Goal: Find specific page/section: Find specific page/section

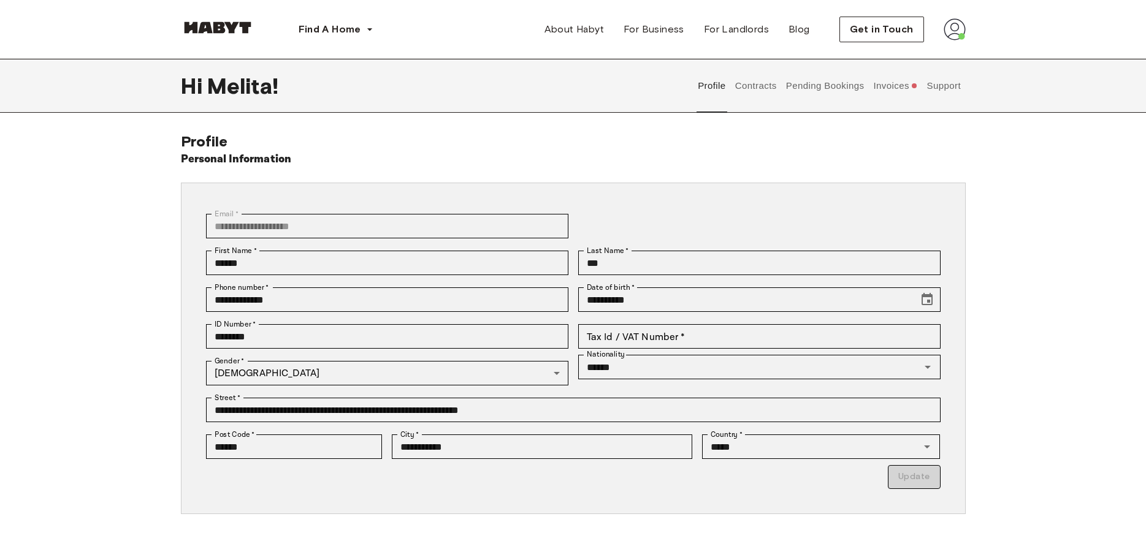
click at [755, 88] on button "Contracts" at bounding box center [755, 86] width 45 height 54
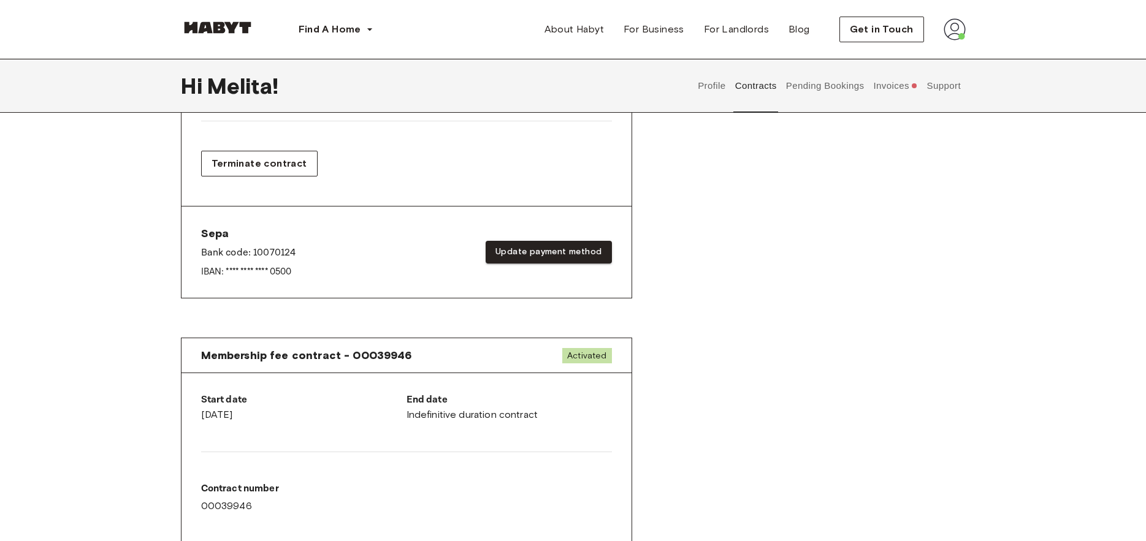
scroll to position [123, 0]
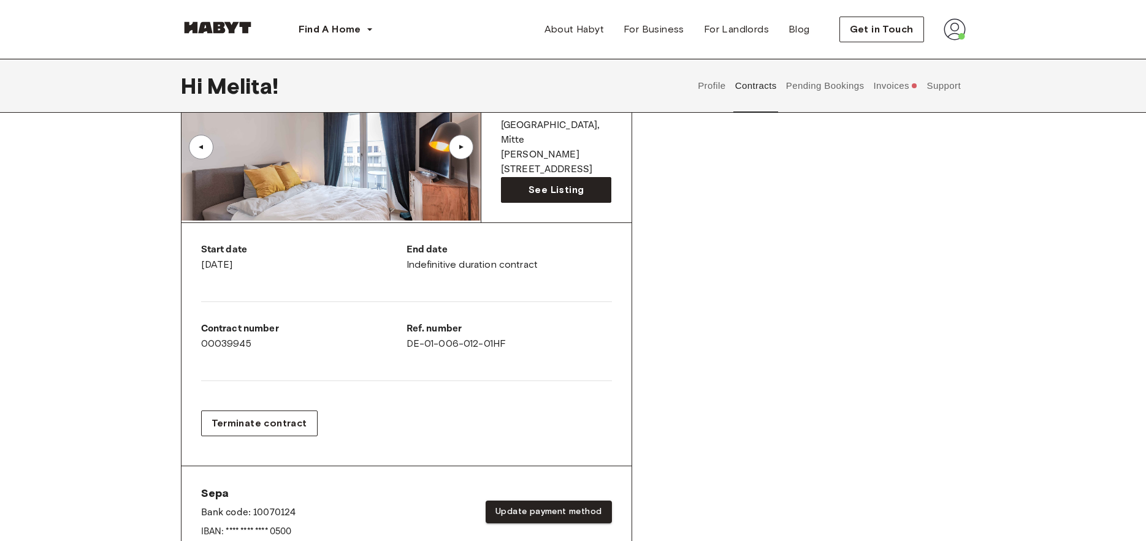
click at [885, 91] on button "Invoices" at bounding box center [895, 86] width 47 height 54
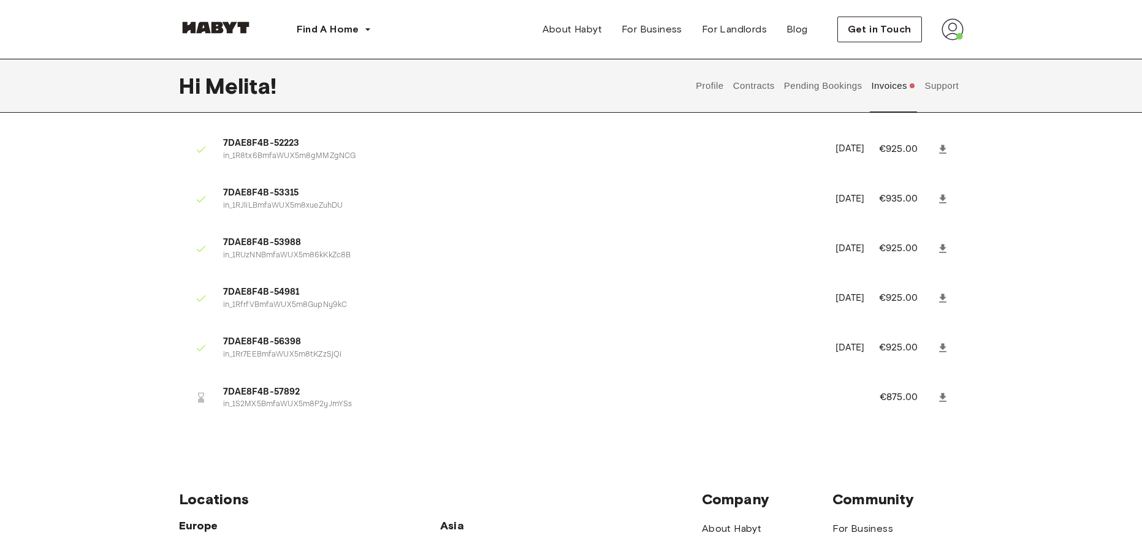
scroll to position [2681, 0]
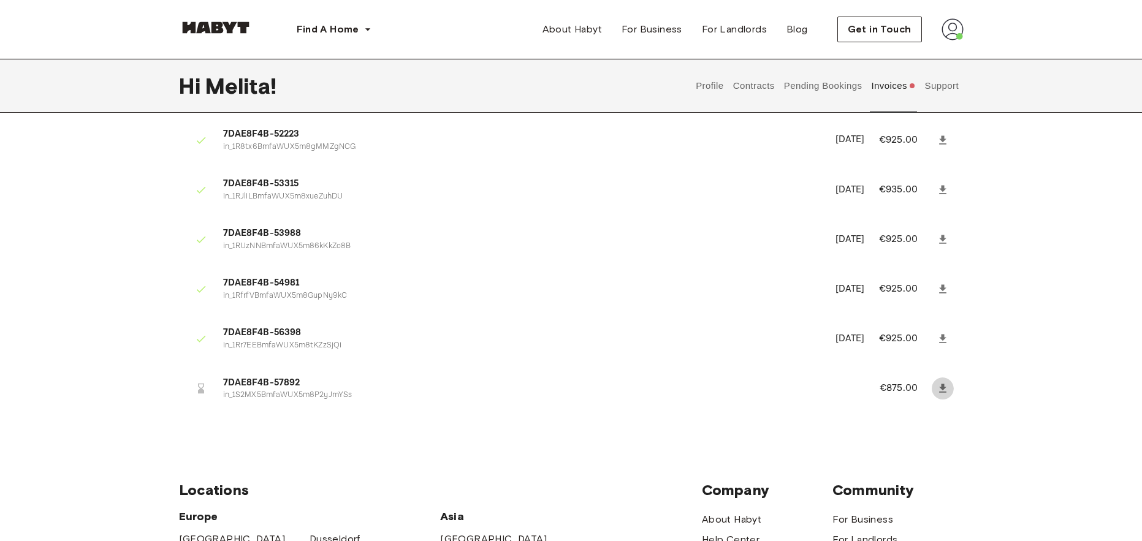
click at [945, 390] on icon at bounding box center [943, 389] width 12 height 12
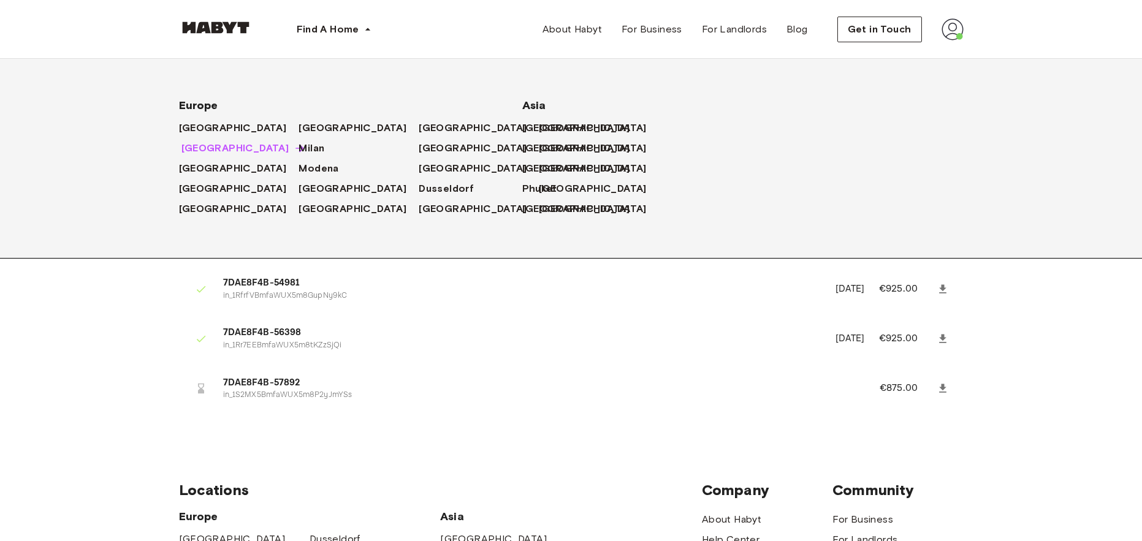
drag, startPoint x: 180, startPoint y: 150, endPoint x: 194, endPoint y: 151, distance: 13.5
click at [181, 150] on span "[GEOGRAPHIC_DATA]" at bounding box center [235, 148] width 108 height 15
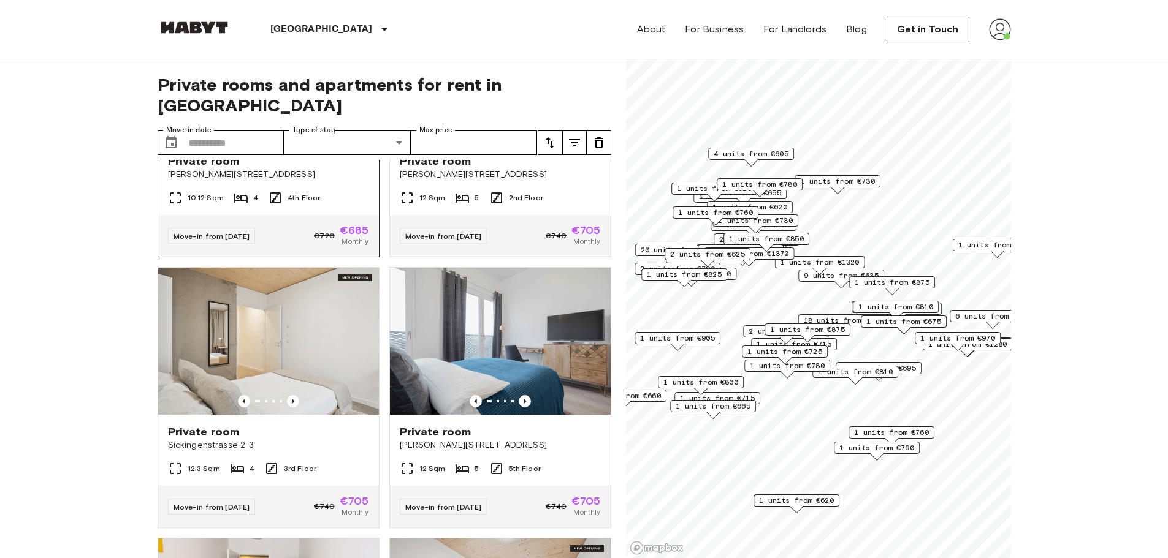
scroll to position [736, 0]
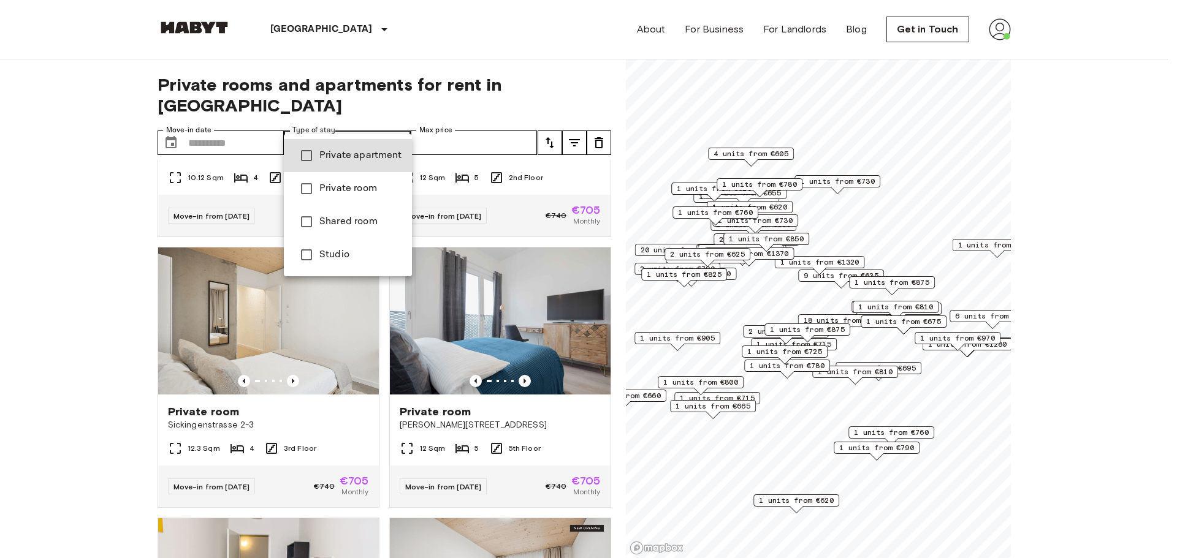
click at [364, 151] on span "Private apartment" at bounding box center [360, 155] width 83 height 15
type input "**********"
click at [364, 152] on span "Private apartment" at bounding box center [360, 155] width 83 height 15
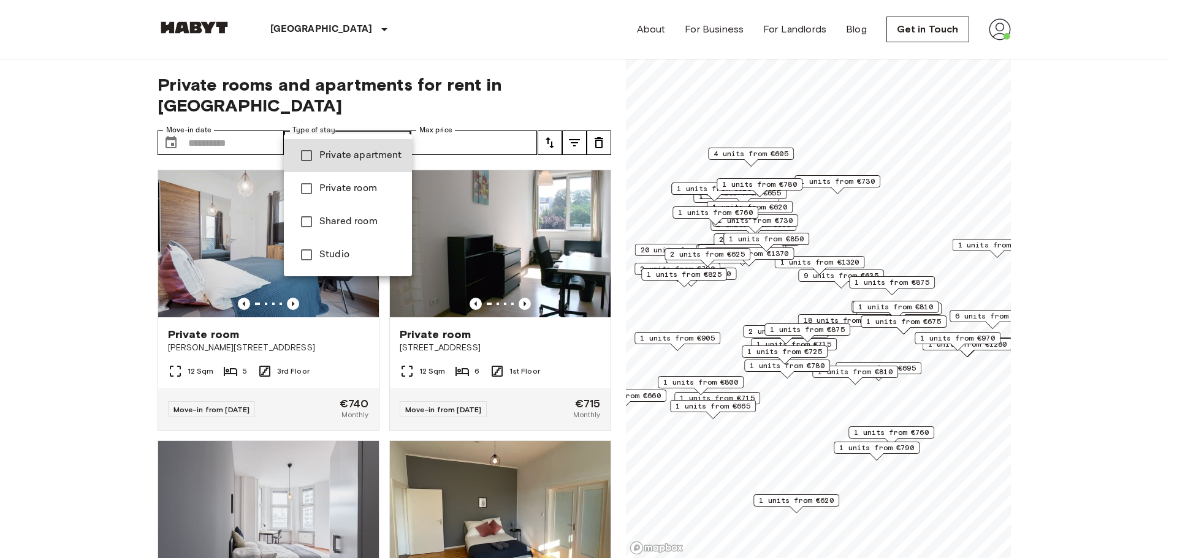
click at [366, 157] on span "Private apartment" at bounding box center [360, 155] width 83 height 15
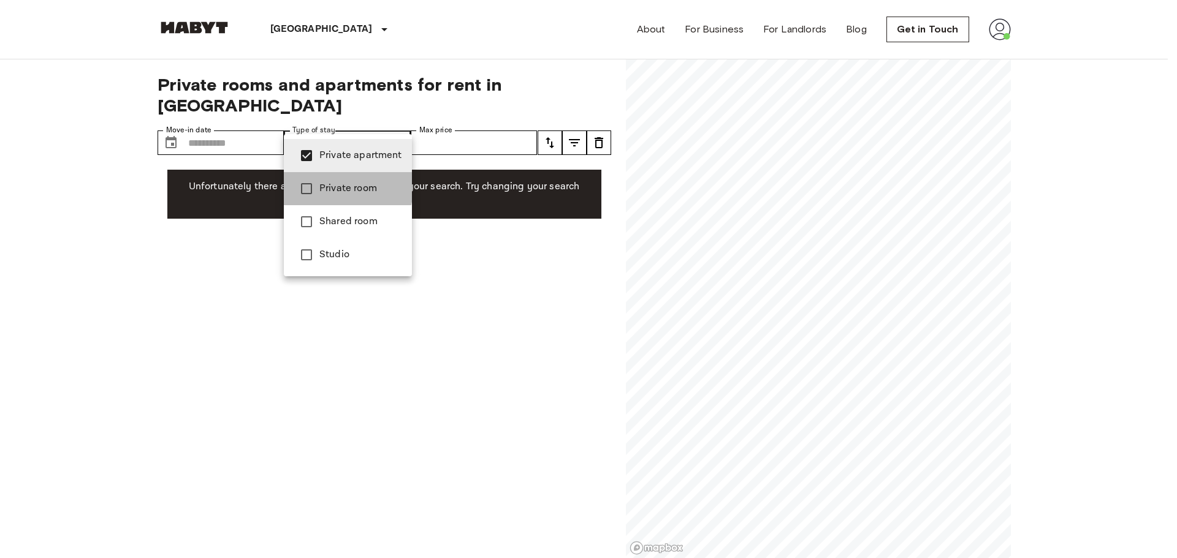
click at [323, 187] on span "Private room" at bounding box center [360, 188] width 83 height 15
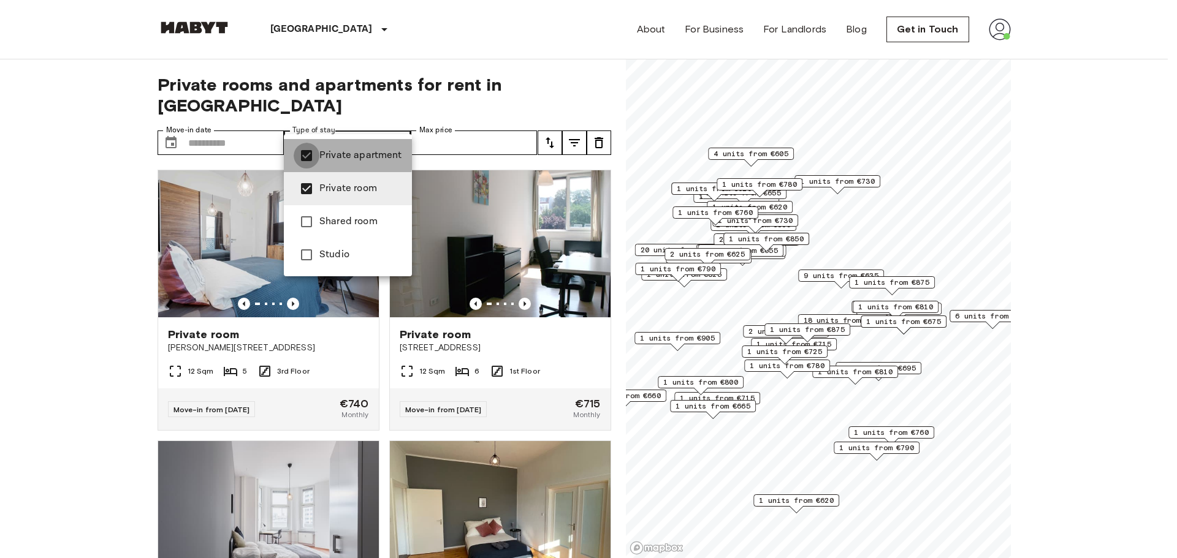
type input "**********"
click at [89, 318] on div at bounding box center [588, 279] width 1177 height 558
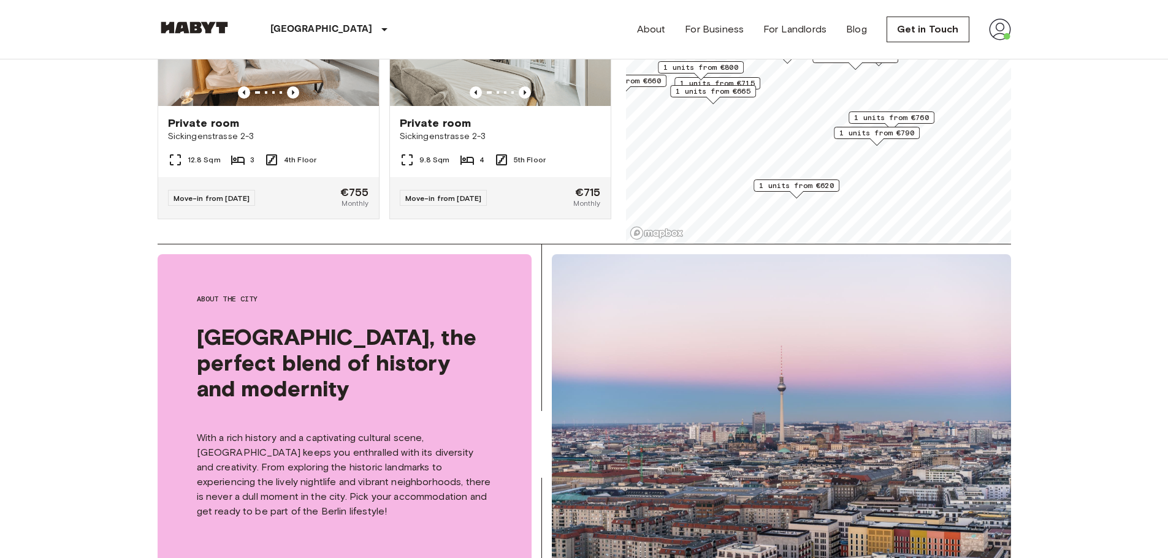
scroll to position [552, 0]
